Goal: Task Accomplishment & Management: Complete application form

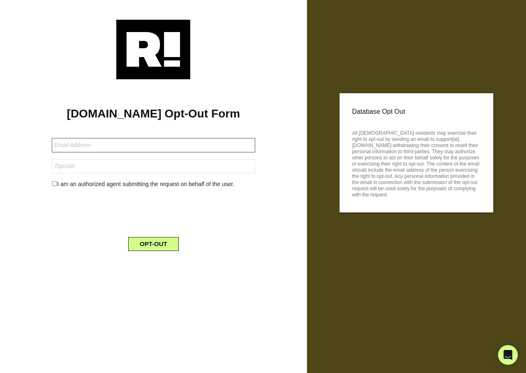
type input "sidius@me.com"
type input "75054"
type input "lemaze913@gmail.com"
type input "40504"
